Goal: Information Seeking & Learning: Learn about a topic

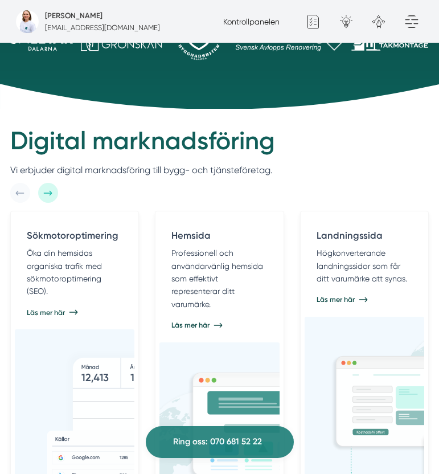
click at [179, 261] on p "Professionell och användarvänlig hemsida som effektivt representerar ditt varum…" at bounding box center [219, 279] width 96 height 64
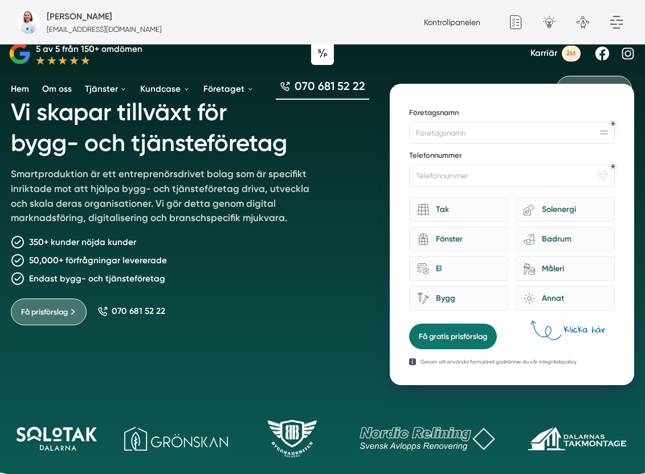
scroll to position [59, 0]
